Goal: Information Seeking & Learning: Learn about a topic

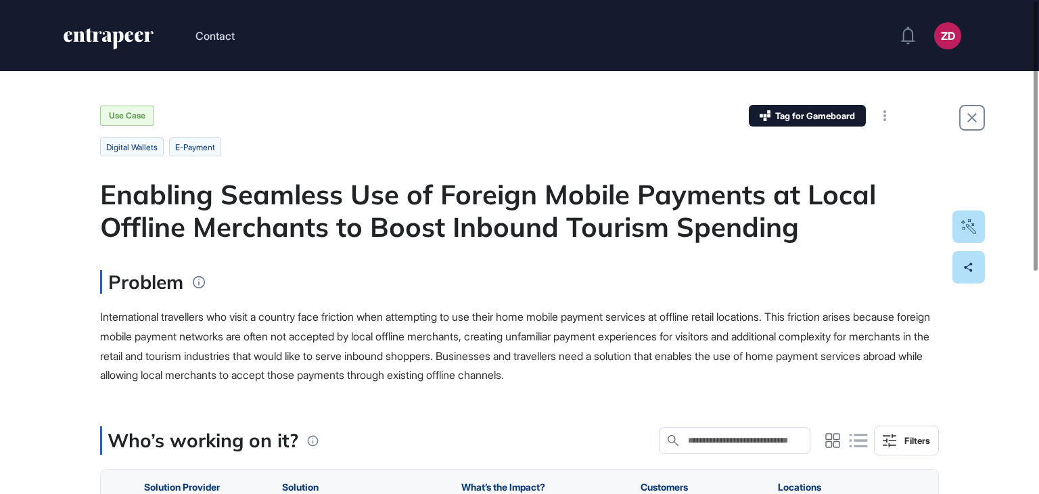
click at [901, 218] on div "Enabling Seamless Use of Foreign Mobile Payments at Local Offline Merchants to …" at bounding box center [519, 210] width 839 height 65
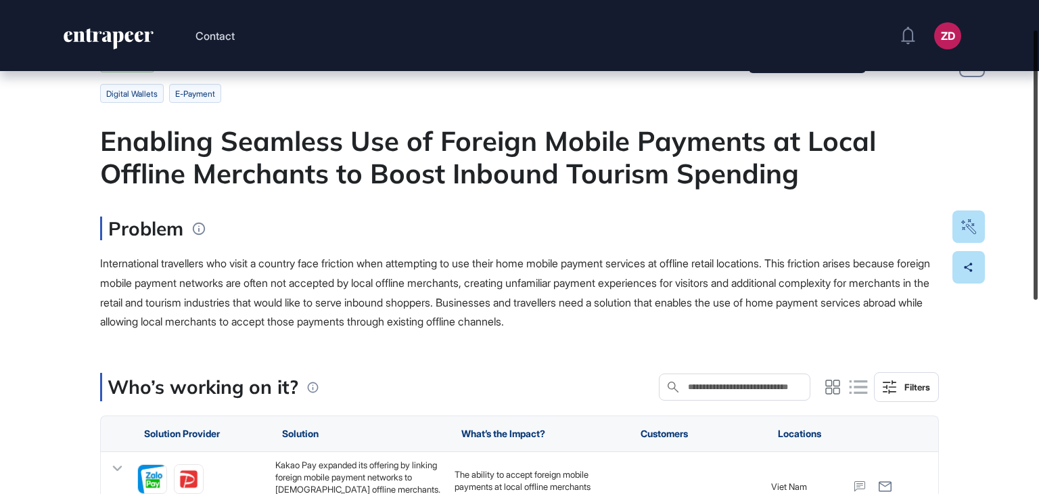
scroll to position [55, 0]
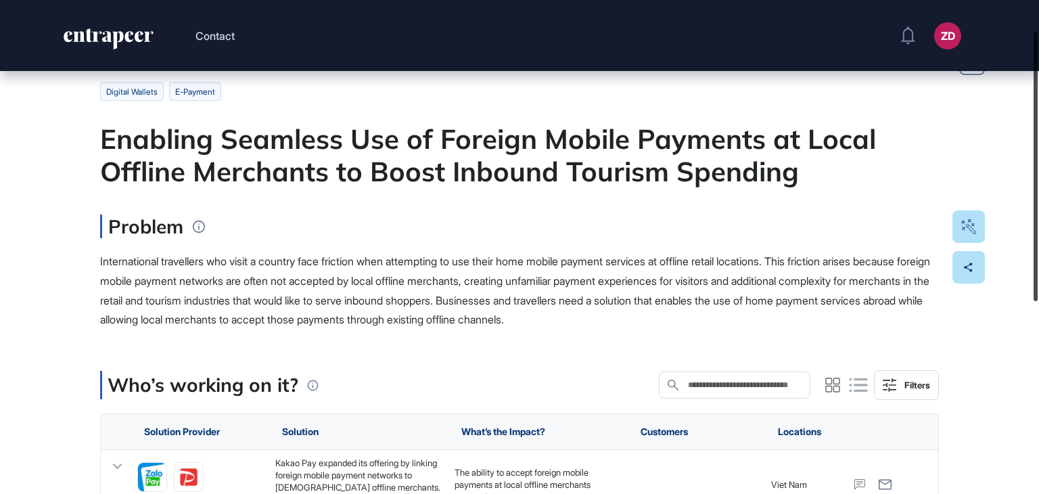
drag, startPoint x: 1038, startPoint y: 114, endPoint x: 1038, endPoint y: 144, distance: 30.4
click at [1038, 144] on div at bounding box center [1036, 166] width 4 height 269
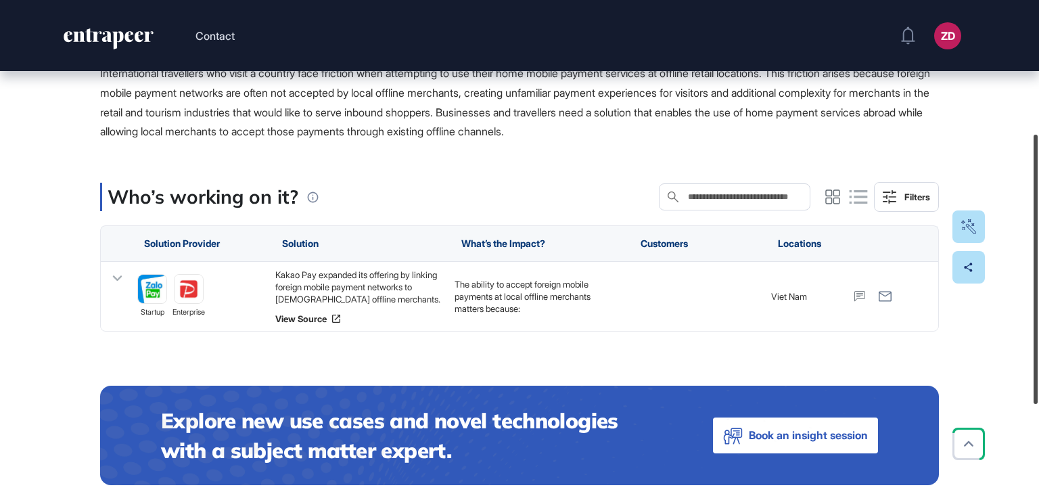
scroll to position [239, 0]
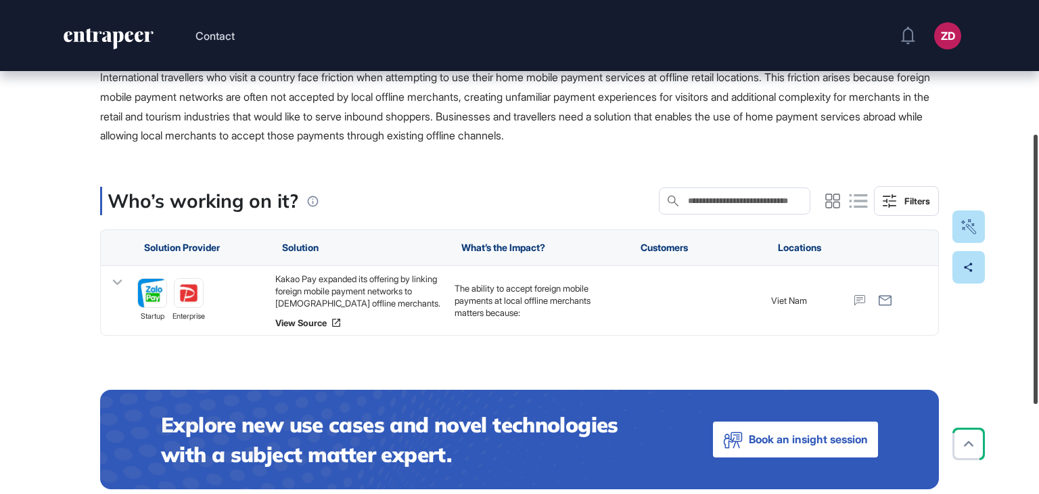
drag, startPoint x: 1038, startPoint y: 136, endPoint x: 1038, endPoint y: 236, distance: 100.1
click at [1038, 236] on div at bounding box center [1036, 269] width 4 height 269
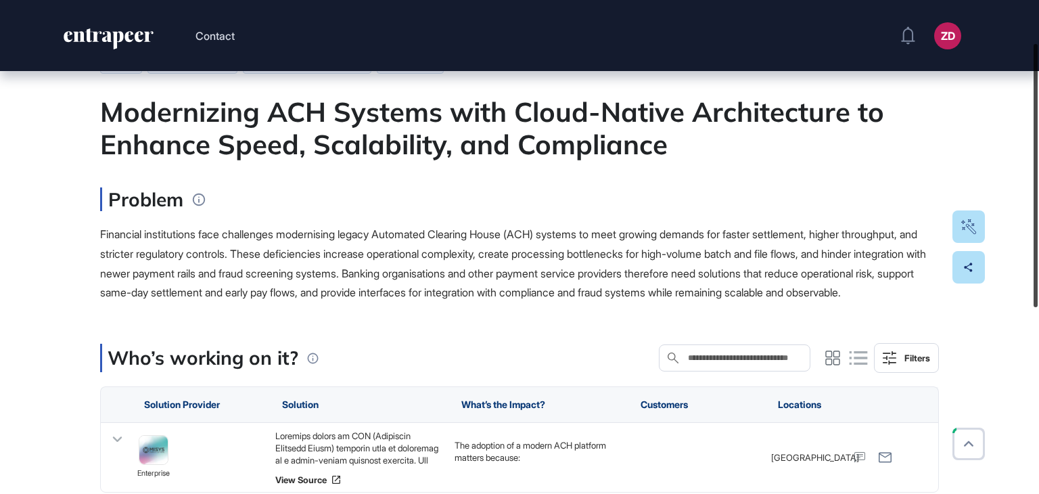
scroll to position [85, 0]
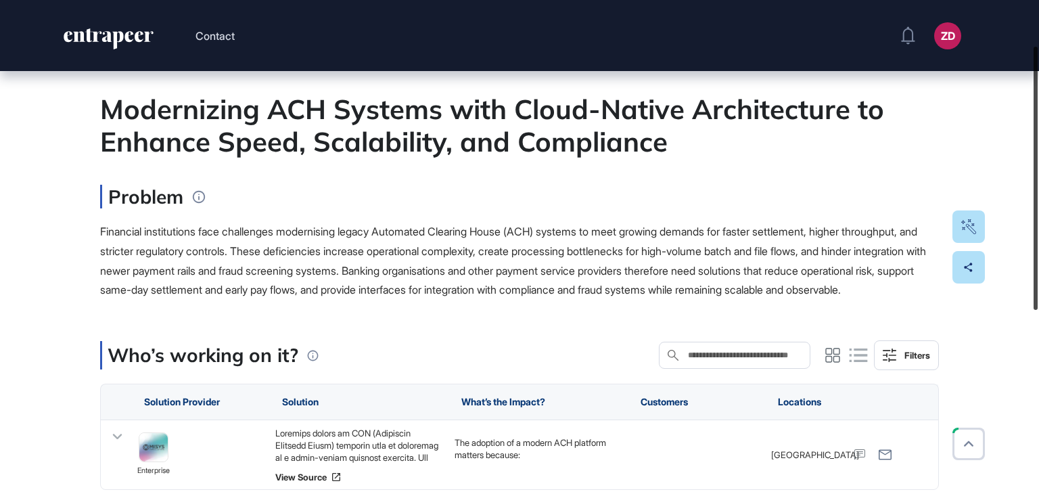
drag, startPoint x: 1038, startPoint y: 236, endPoint x: 1038, endPoint y: 281, distance: 45.3
click at [1038, 281] on div at bounding box center [1036, 178] width 4 height 263
